Goal: Register for event/course

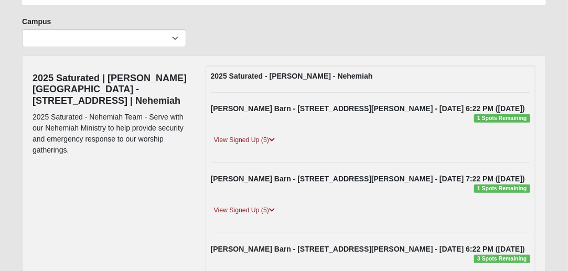
scroll to position [32, 0]
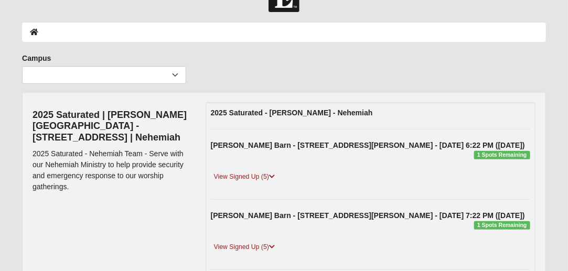
click at [235, 168] on div "[PERSON_NAME] Barn - [STREET_ADDRESS][PERSON_NAME] - [DATE] 6:22 PM ([DATE]) 1 …" at bounding box center [370, 164] width 335 height 49
click at [235, 174] on link "View Signed Up (5)" at bounding box center [244, 176] width 67 height 11
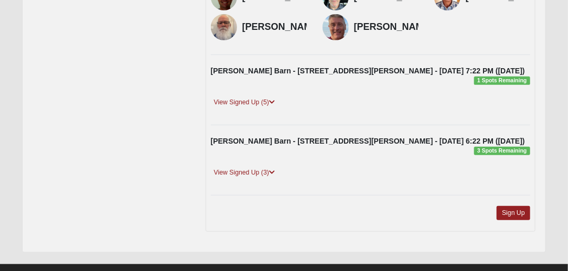
scroll to position [247, 0]
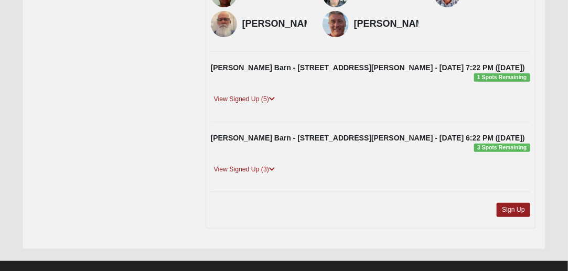
click at [261, 90] on div "[PERSON_NAME] Barn - [STREET_ADDRESS][PERSON_NAME] - [DATE] 7:22 PM ([DATE]) 1 …" at bounding box center [370, 75] width 335 height 27
click at [258, 105] on link "View Signed Up (5)" at bounding box center [244, 99] width 67 height 11
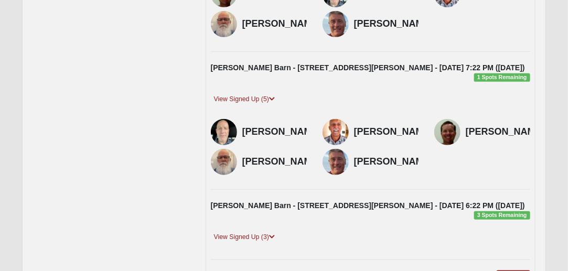
scroll to position [359, 0]
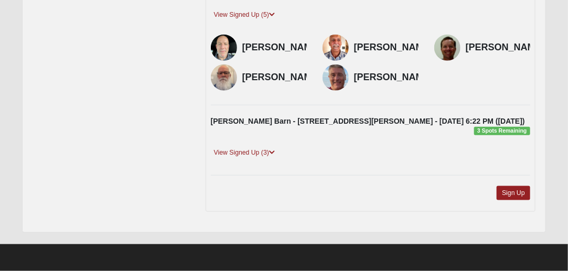
click at [249, 159] on div "View Signed Up (3)" at bounding box center [370, 155] width 335 height 17
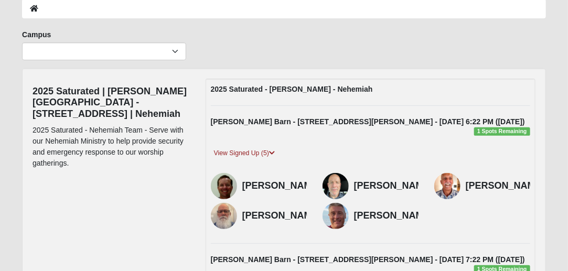
scroll to position [0, 0]
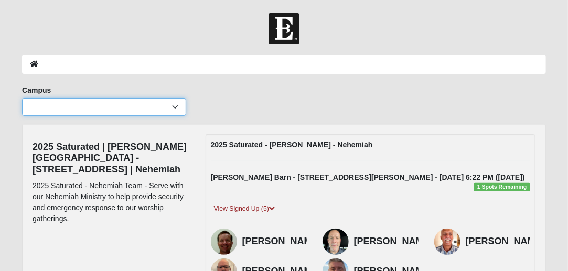
click at [122, 115] on select "Arlington Baymeadows Eleven22 Online [PERSON_NAME][GEOGRAPHIC_DATA] Jesup [GEOG…" at bounding box center [104, 107] width 164 height 18
select select "19"
click at [22, 98] on select "Arlington Baymeadows Eleven22 Online [PERSON_NAME][GEOGRAPHIC_DATA] Jesup [GEOG…" at bounding box center [104, 107] width 164 height 18
